Goal: Find specific page/section: Find specific page/section

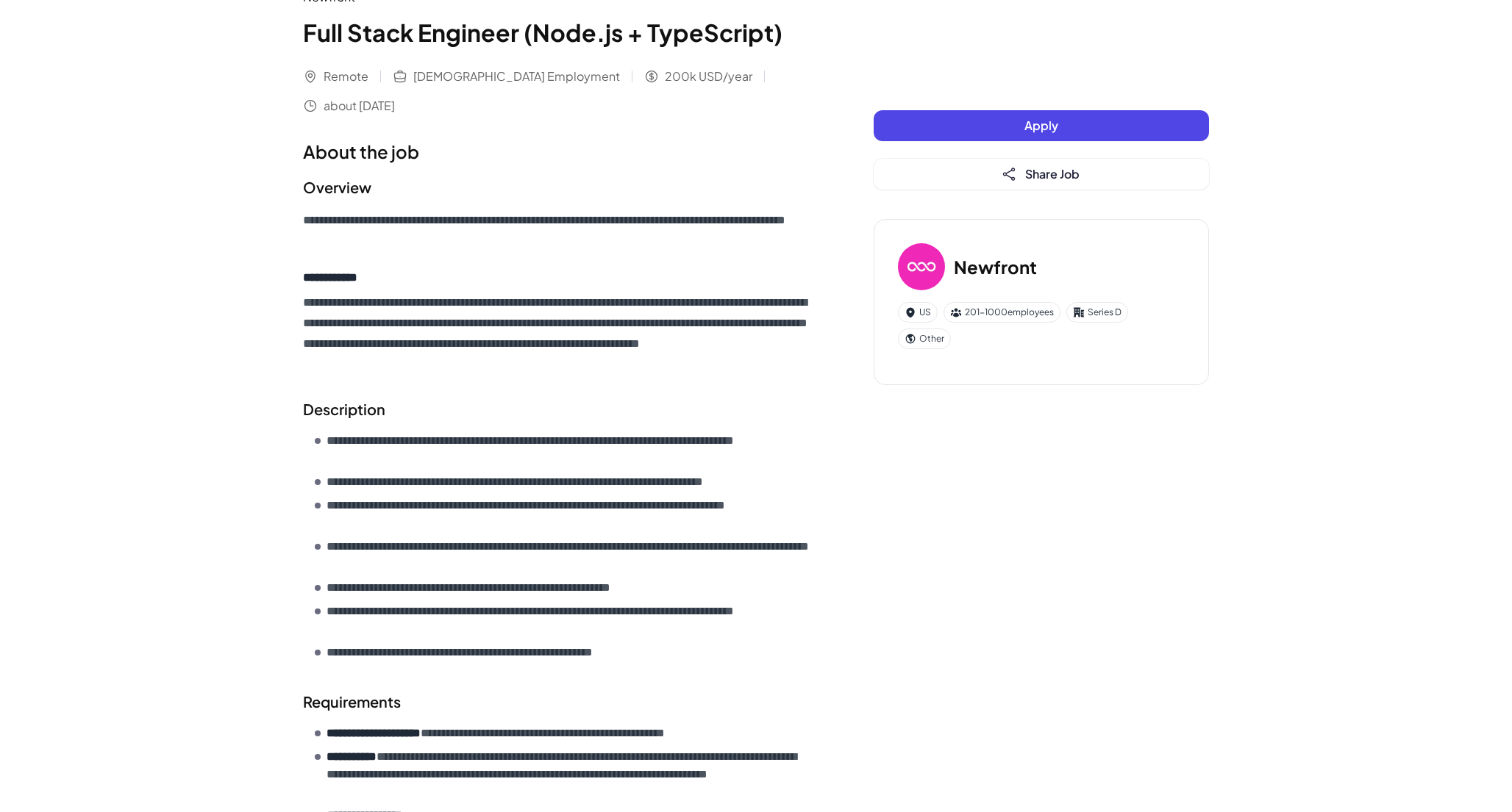
scroll to position [100, 0]
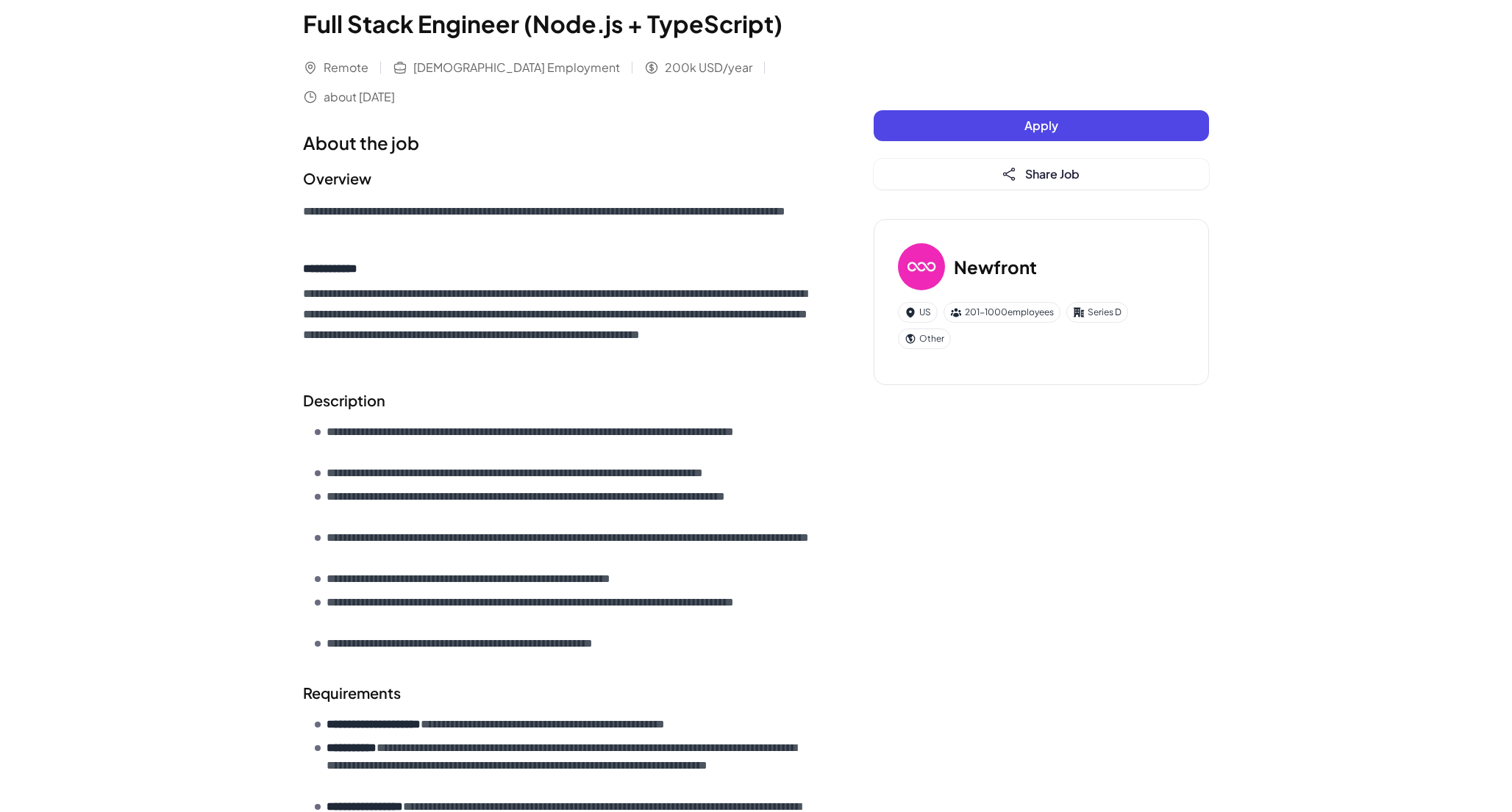
click at [995, 263] on h3 "Newfront" at bounding box center [996, 266] width 83 height 27
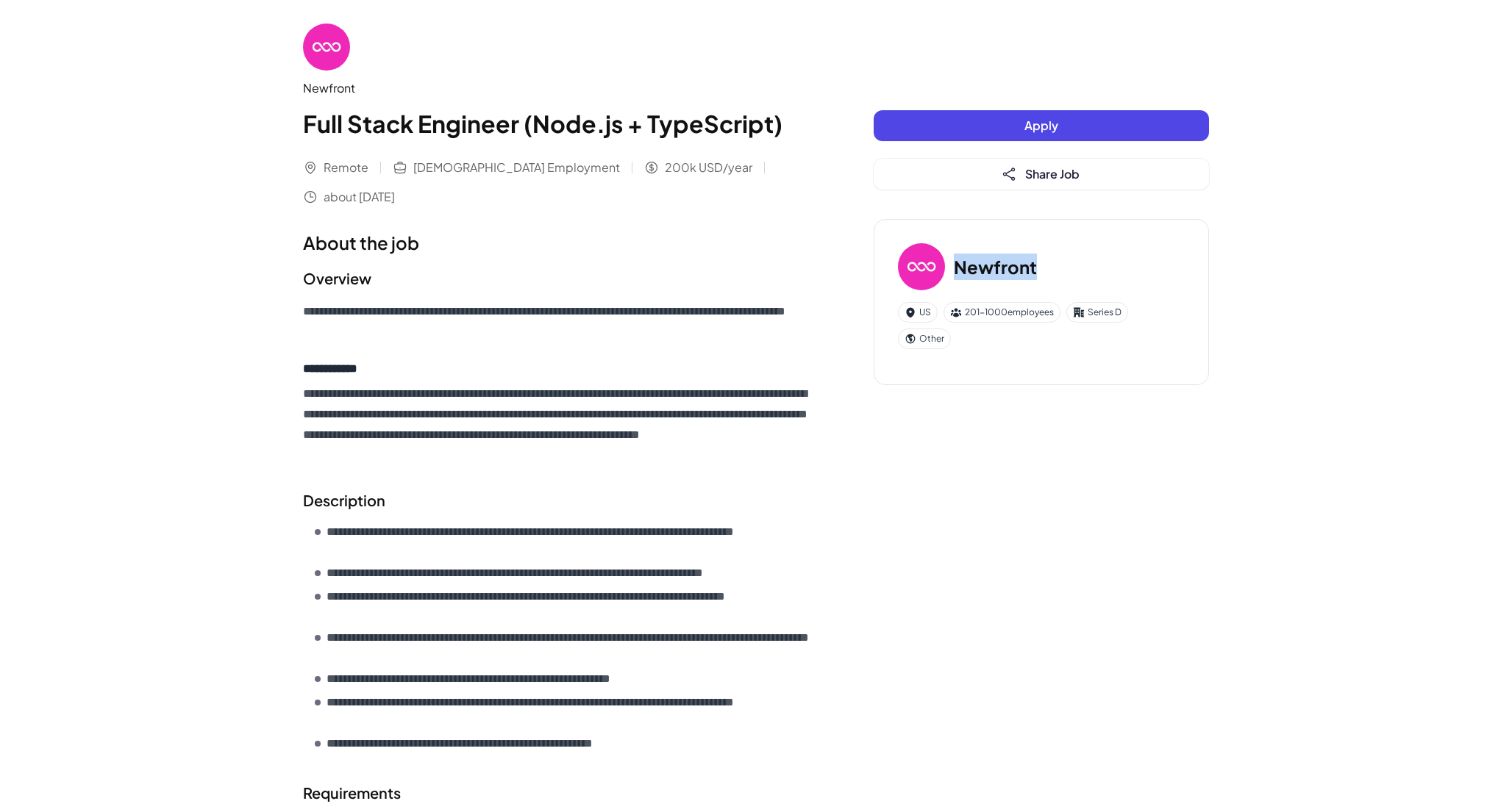
scroll to position [0, 0]
click at [320, 87] on div "Newfront" at bounding box center [558, 88] width 512 height 18
copy div "Newfront"
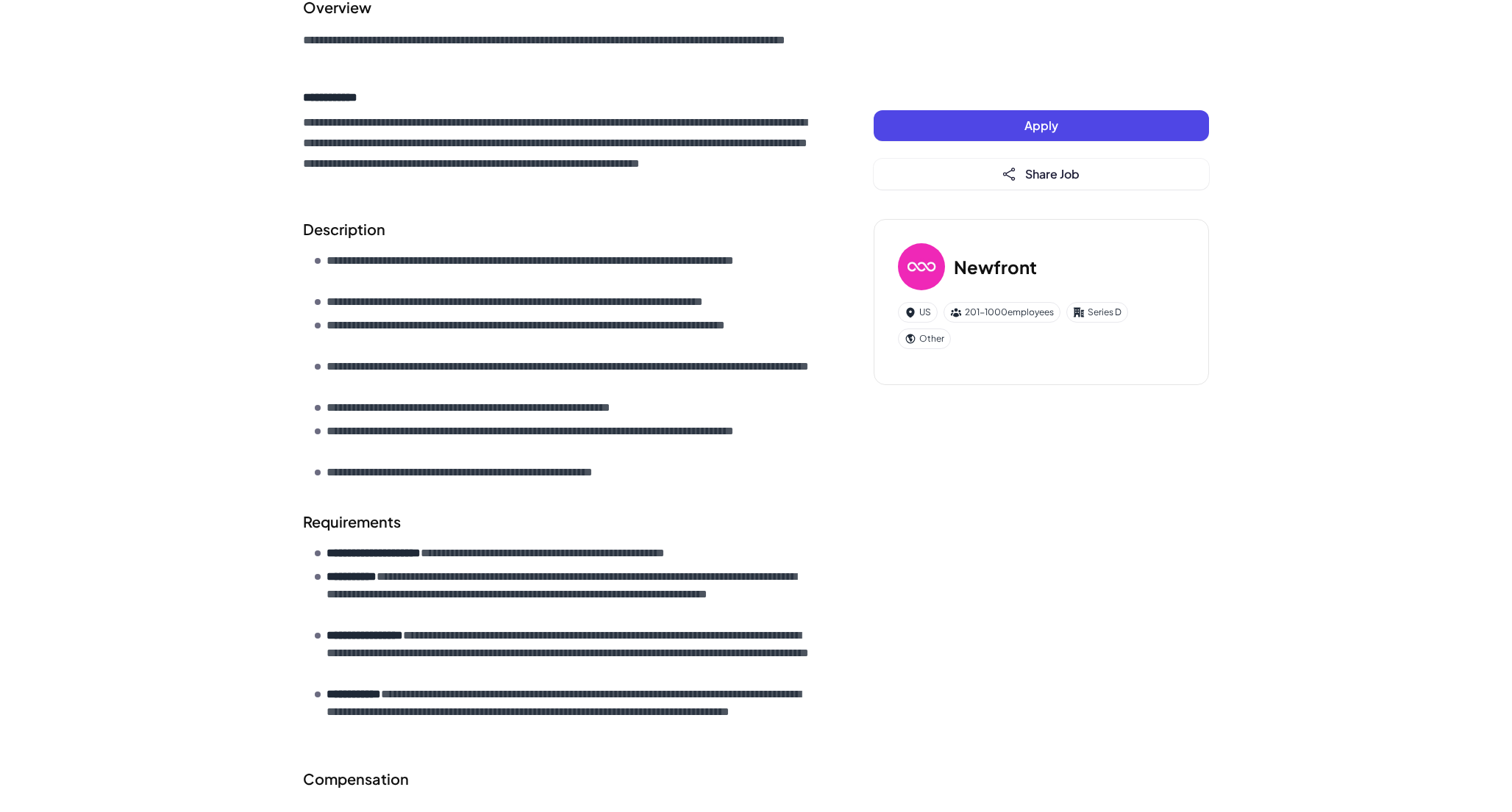
scroll to position [353, 0]
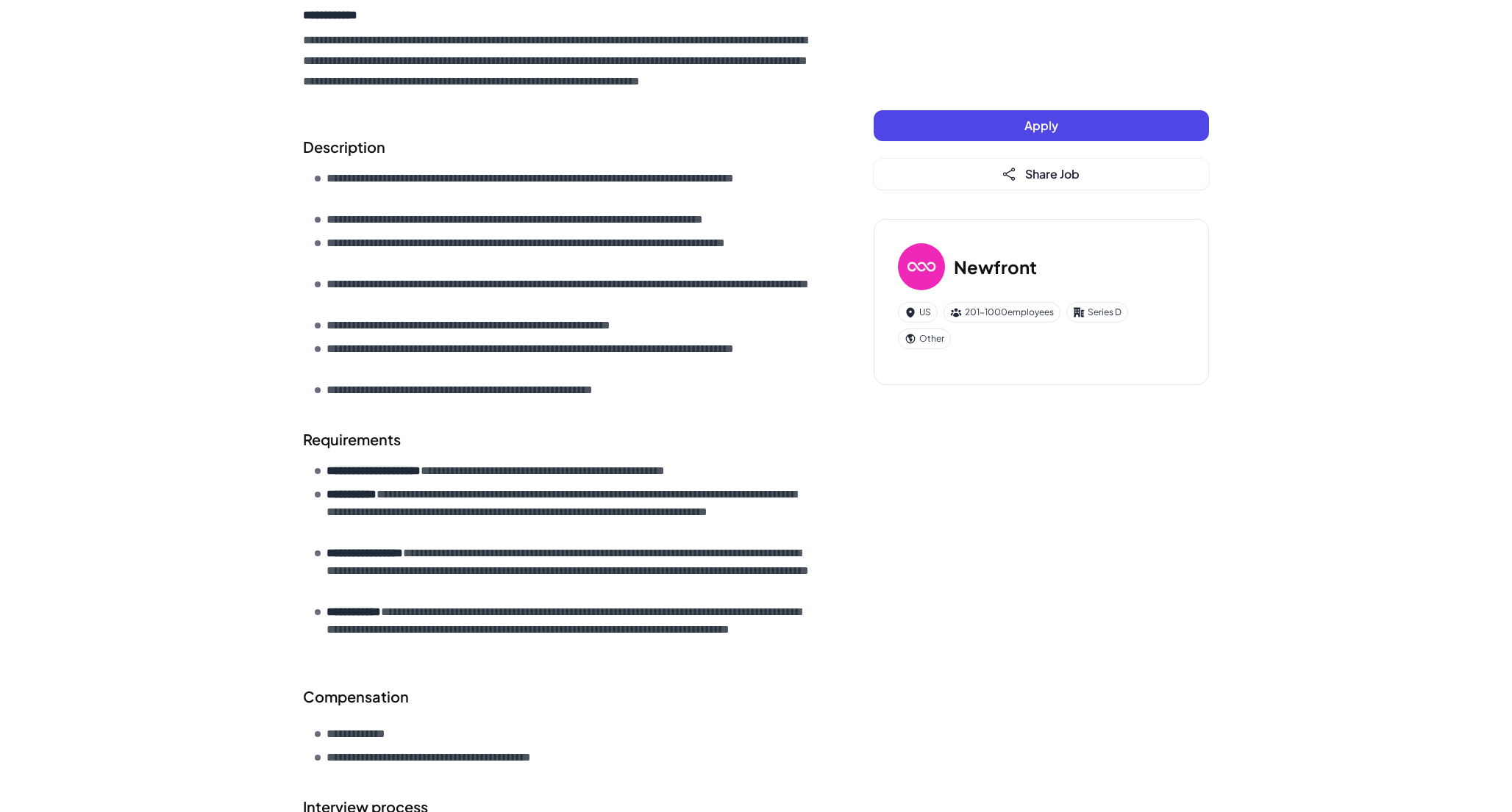
click at [528, 348] on p "**********" at bounding box center [571, 358] width 489 height 35
copy p "**********"
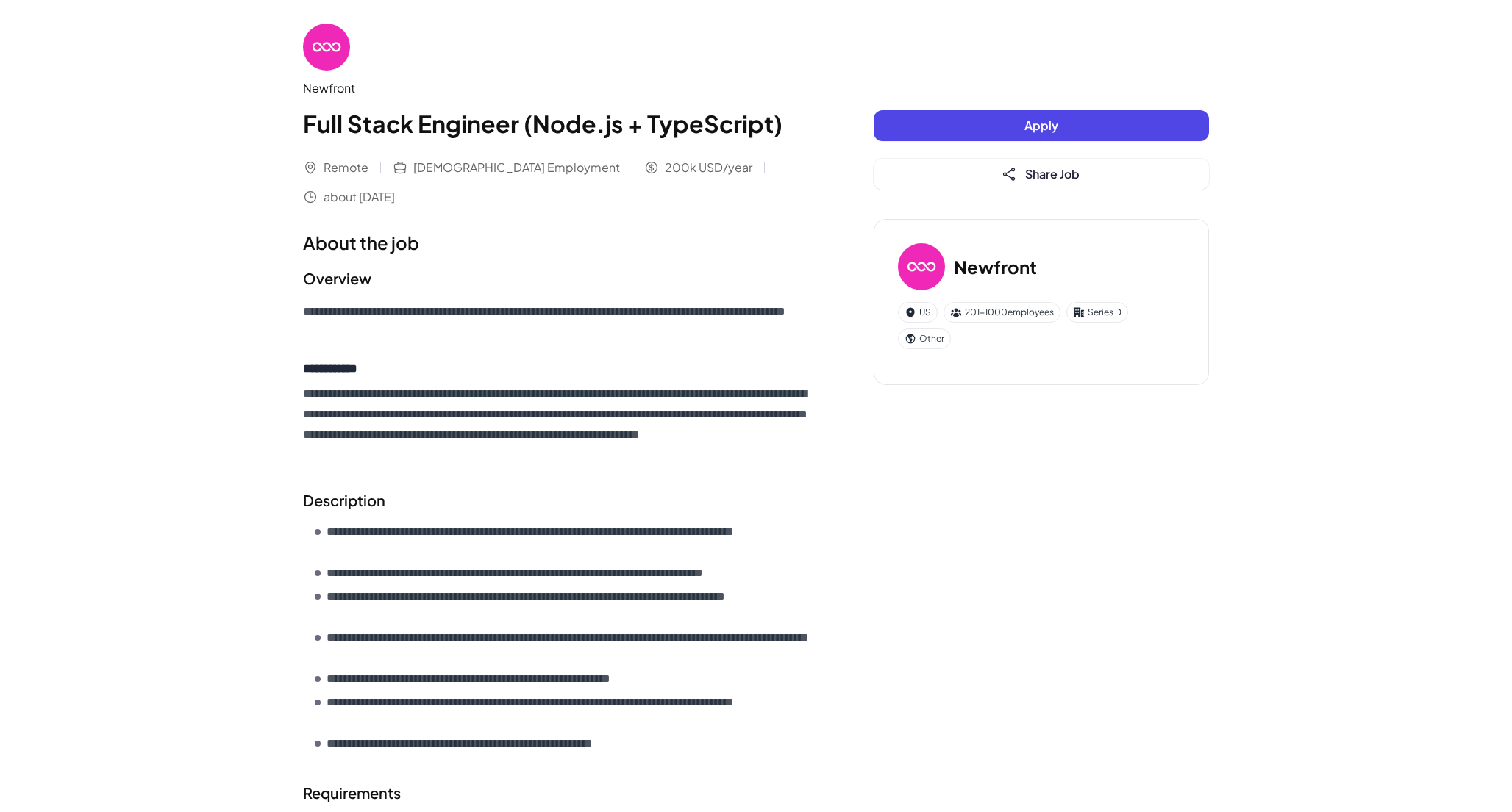
scroll to position [0, 0]
click at [331, 91] on div "Newfront" at bounding box center [558, 88] width 512 height 18
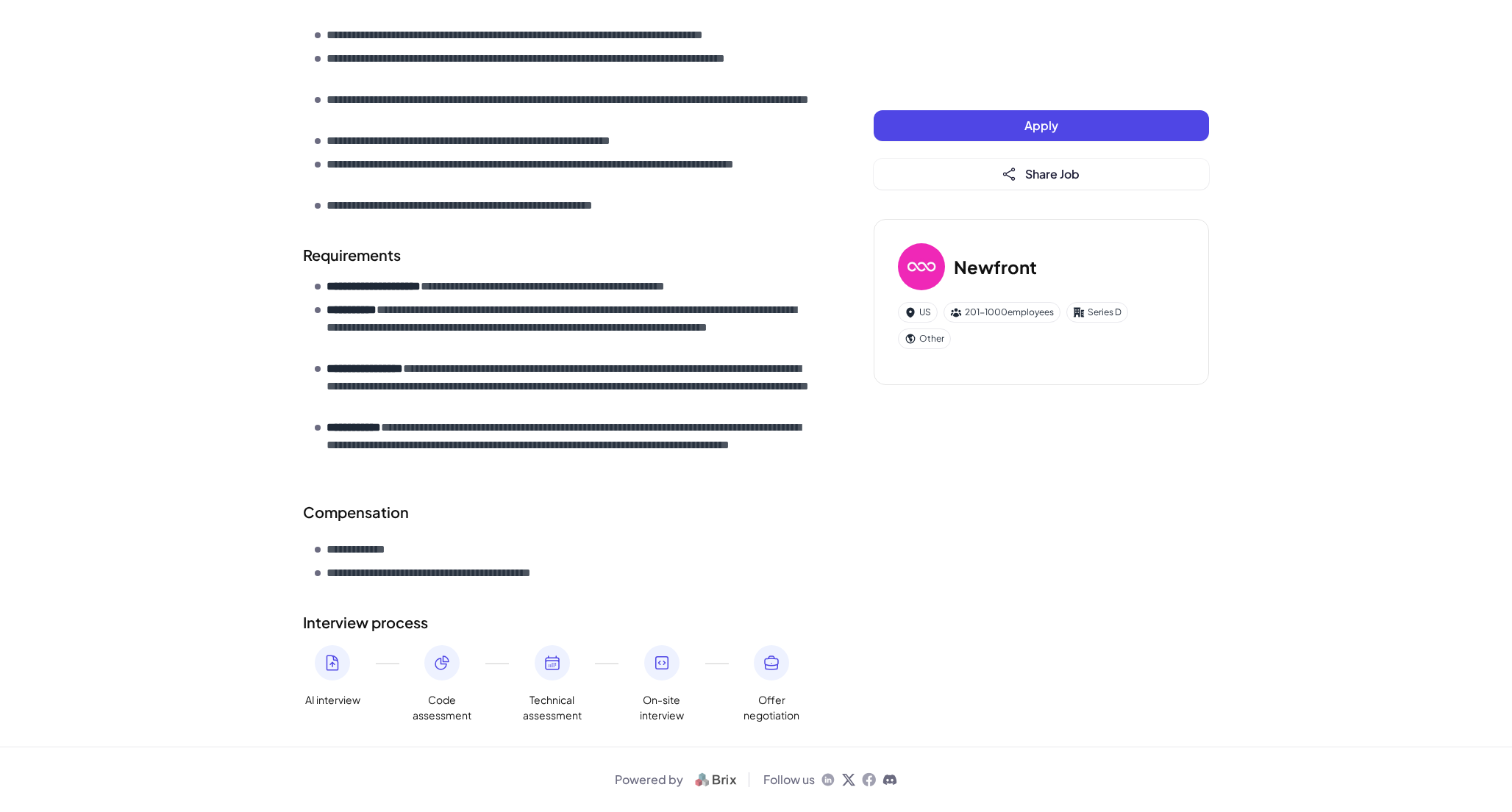
scroll to position [538, 0]
click at [989, 274] on h3 "Newfront" at bounding box center [996, 266] width 83 height 27
